Goal: Transaction & Acquisition: Purchase product/service

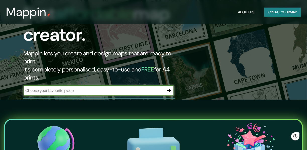
click at [76, 87] on input "text" at bounding box center [93, 90] width 141 height 6
type input "[Event "?"] [Site "?"] [Date "????.??.??"] [Round "?"] [White "?"] [Black "?"] …"
type input "[STREET_ADDRESS]"
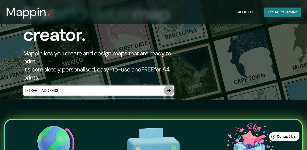
click at [169, 88] on icon "button" at bounding box center [169, 90] width 4 height 4
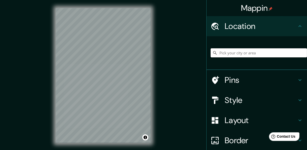
click at [231, 55] on input "Pick your city or area" at bounding box center [259, 52] width 96 height 9
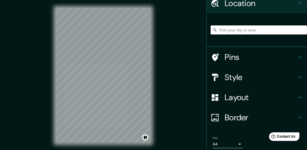
scroll to position [17, 0]
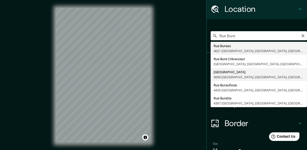
type input "[GEOGRAPHIC_DATA], [GEOGRAPHIC_DATA], [GEOGRAPHIC_DATA]"
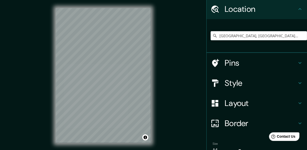
click at [242, 83] on h4 "Style" at bounding box center [261, 83] width 72 height 10
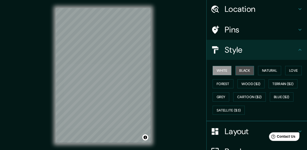
click at [237, 71] on button "Black" at bounding box center [245, 70] width 19 height 9
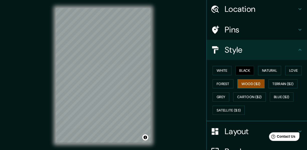
click at [246, 82] on button "Wood ($2)" at bounding box center [251, 83] width 27 height 9
click at [222, 83] on button "Forest" at bounding box center [223, 83] width 21 height 9
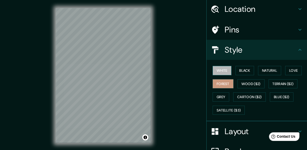
click at [221, 71] on button "White" at bounding box center [222, 70] width 19 height 9
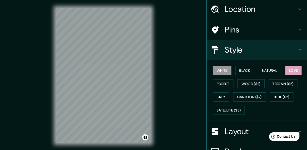
click at [290, 71] on button "Love" at bounding box center [293, 70] width 17 height 9
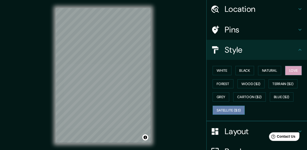
click at [230, 110] on button "Satellite ($3)" at bounding box center [229, 110] width 32 height 9
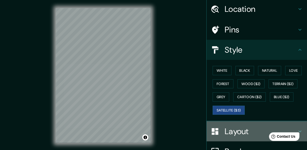
click at [233, 129] on h4 "Layout" at bounding box center [261, 131] width 72 height 10
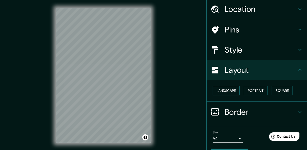
click at [227, 90] on button "Landscape" at bounding box center [226, 90] width 27 height 9
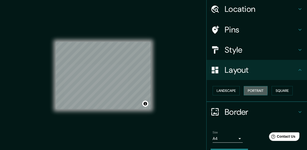
click at [246, 89] on button "Portrait" at bounding box center [256, 90] width 24 height 9
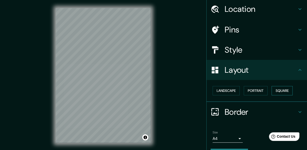
click at [272, 91] on button "Square" at bounding box center [282, 90] width 21 height 9
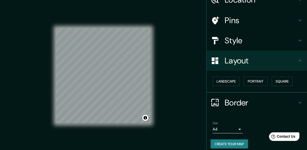
scroll to position [31, 0]
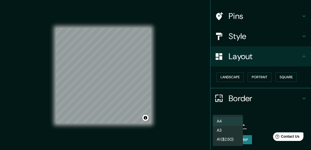
click at [230, 125] on body "Mappin Location [GEOGRAPHIC_DATA], [GEOGRAPHIC_DATA], [GEOGRAPHIC_DATA], [GEOGR…" at bounding box center [155, 75] width 311 height 150
click at [258, 108] on div at bounding box center [155, 75] width 311 height 150
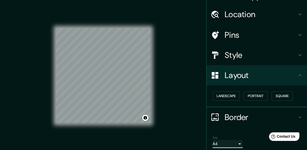
scroll to position [6, 0]
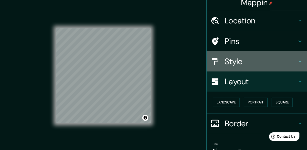
click at [244, 62] on h4 "Style" at bounding box center [261, 61] width 72 height 10
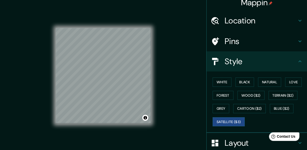
click at [241, 41] on h4 "Pins" at bounding box center [261, 41] width 72 height 10
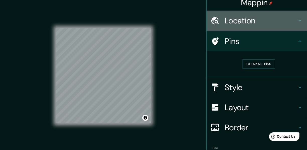
click at [245, 17] on h4 "Location" at bounding box center [261, 21] width 72 height 10
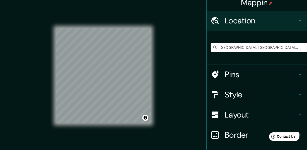
click at [245, 17] on h4 "Location" at bounding box center [261, 21] width 72 height 10
click at [232, 74] on h4 "Pins" at bounding box center [261, 74] width 72 height 10
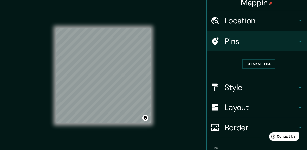
drag, startPoint x: 244, startPoint y: 63, endPoint x: 227, endPoint y: 68, distance: 18.6
click at [227, 68] on div "Clear all pins" at bounding box center [259, 63] width 88 height 9
click at [245, 62] on button "Clear all pins" at bounding box center [259, 63] width 33 height 9
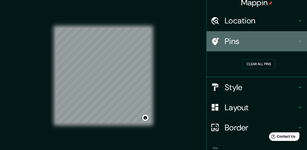
click at [236, 43] on h4 "Pins" at bounding box center [261, 41] width 72 height 10
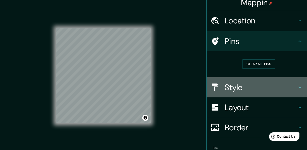
click at [219, 81] on div "Style" at bounding box center [257, 87] width 101 height 20
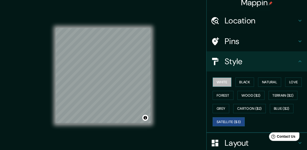
click at [214, 83] on button "White" at bounding box center [222, 81] width 19 height 9
